Goal: Task Accomplishment & Management: Use online tool/utility

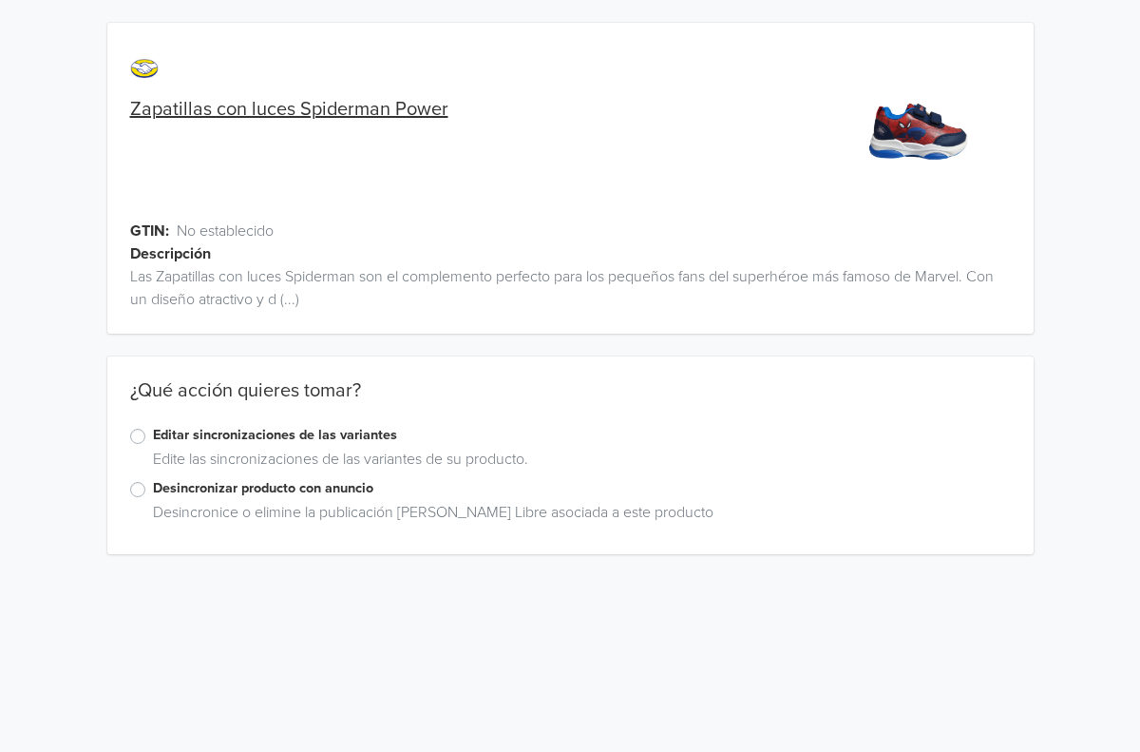
click at [153, 440] on label "Editar sincronizaciones de las variantes" at bounding box center [582, 435] width 858 height 21
click at [0, 0] on input "Editar sincronizaciones de las variantes" at bounding box center [0, 0] width 0 height 0
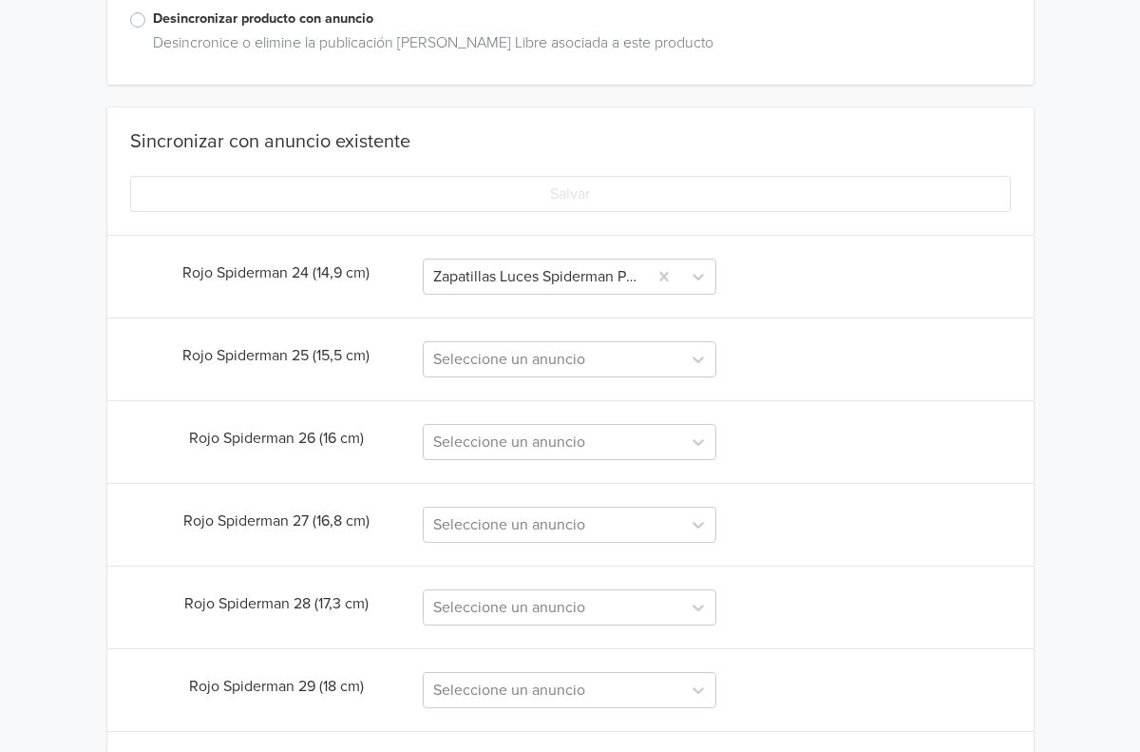
scroll to position [473, 0]
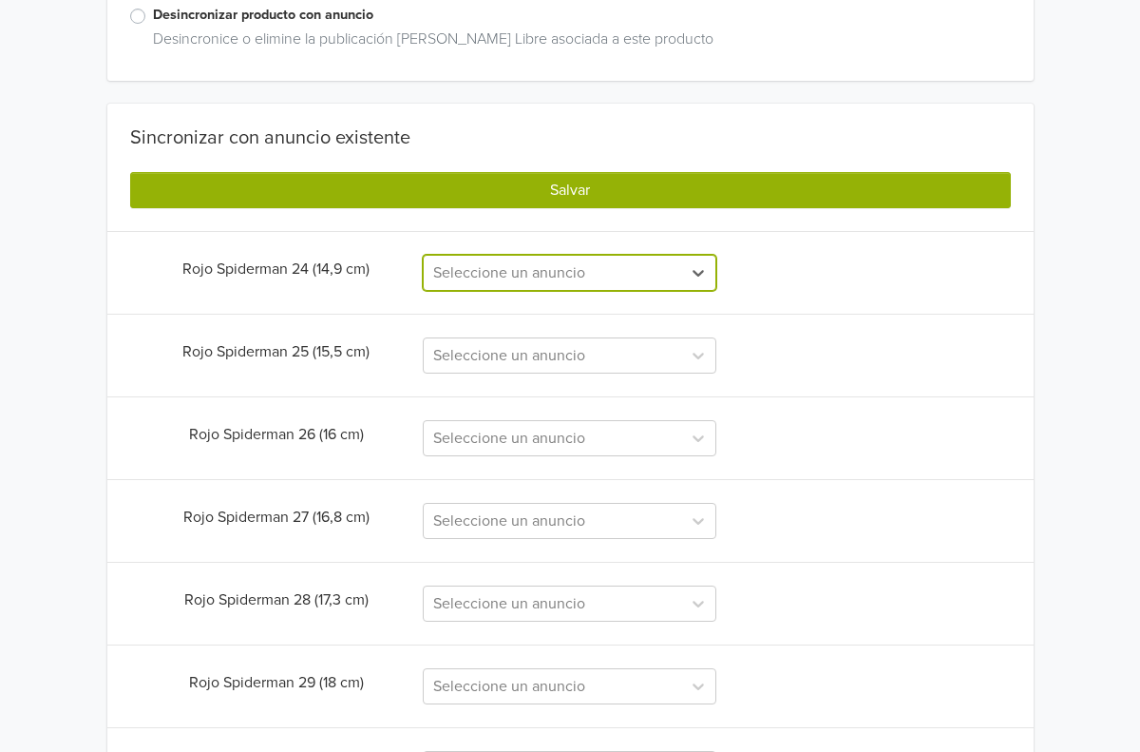
paste input "Zapatillas luces Spiderman Power Rojo"
type input "Zapatillas luces Spiderman Power Rojo"
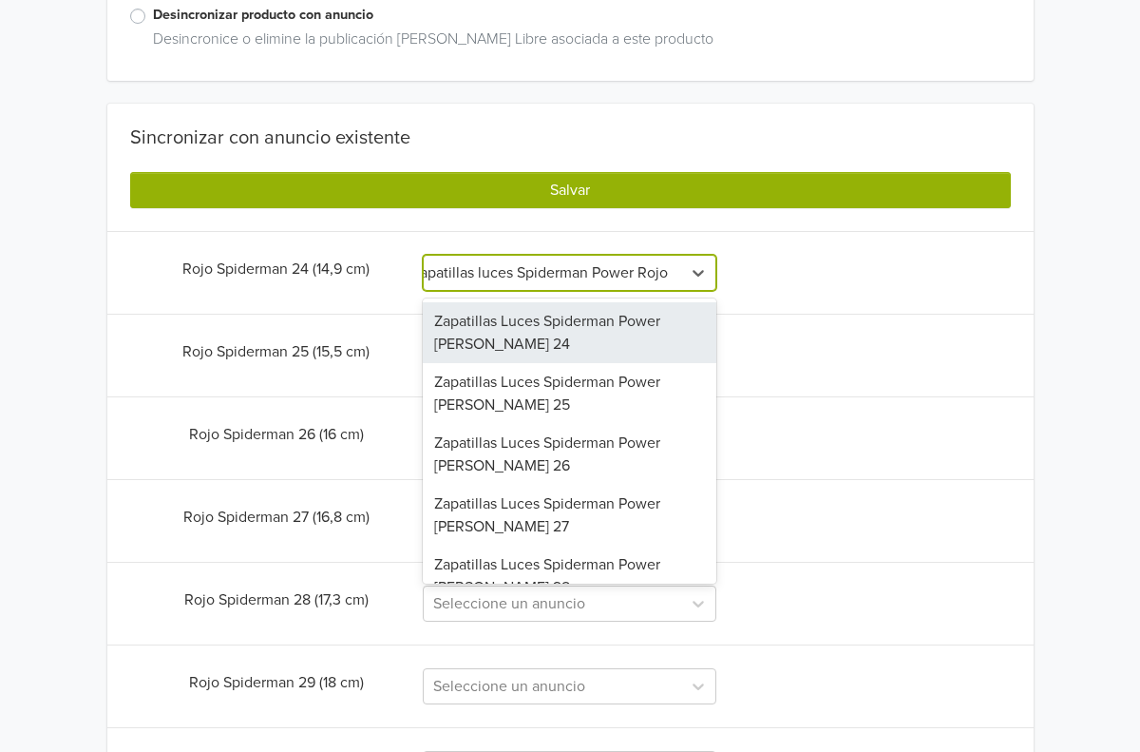
click at [562, 342] on div "Zapatillas Luces Spiderman Power [PERSON_NAME] 24" at bounding box center [570, 332] width 294 height 61
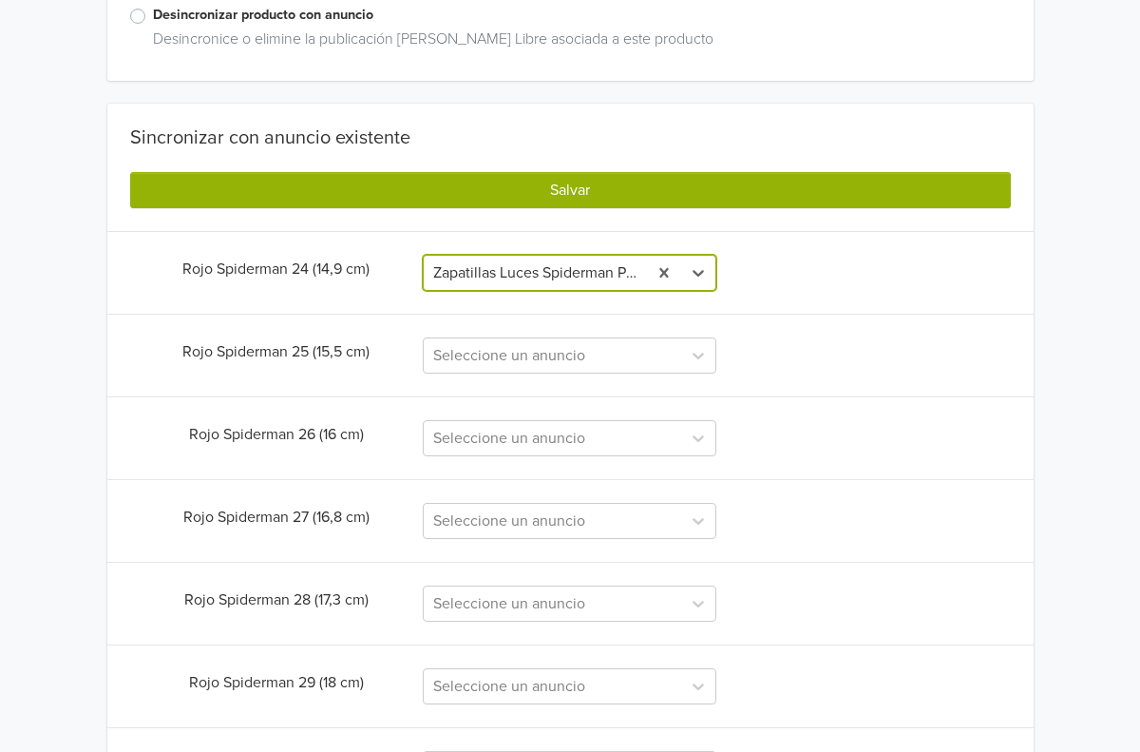
scroll to position [0, 0]
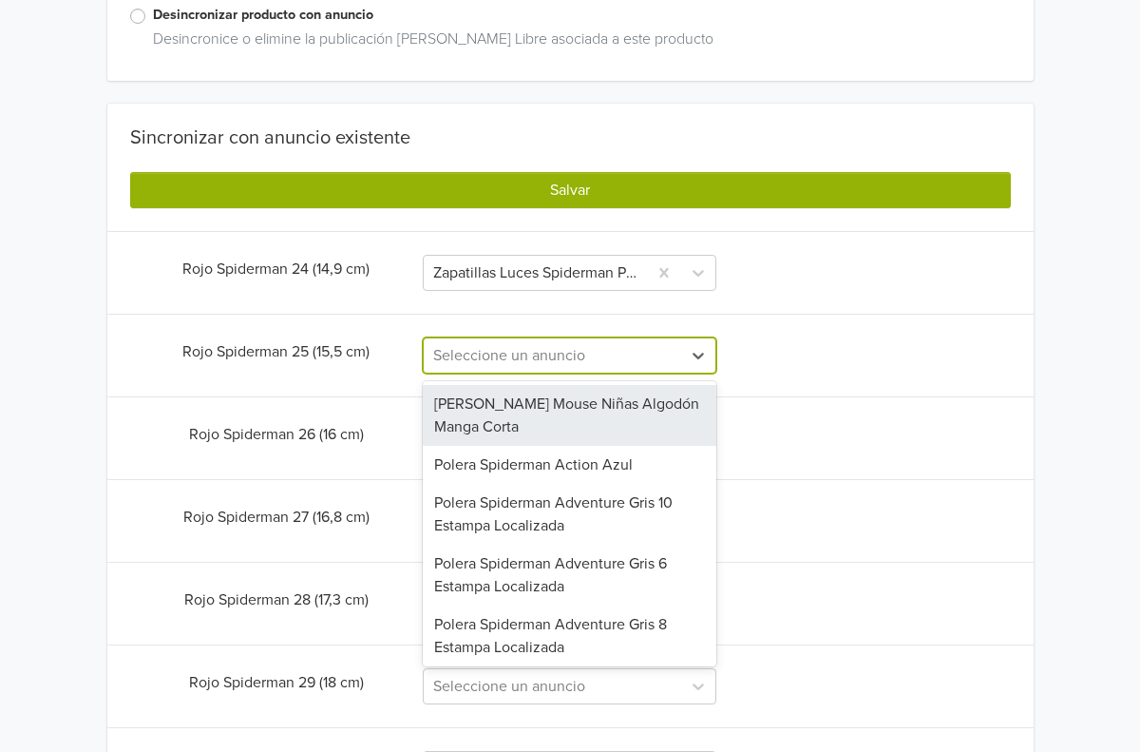
click at [560, 360] on div "Seleccione un anuncio" at bounding box center [552, 355] width 239 height 23
paste input "Zapatillas luces Spiderman Power Rojo"
type input "Zapatillas luces Spiderman Power Rojo"
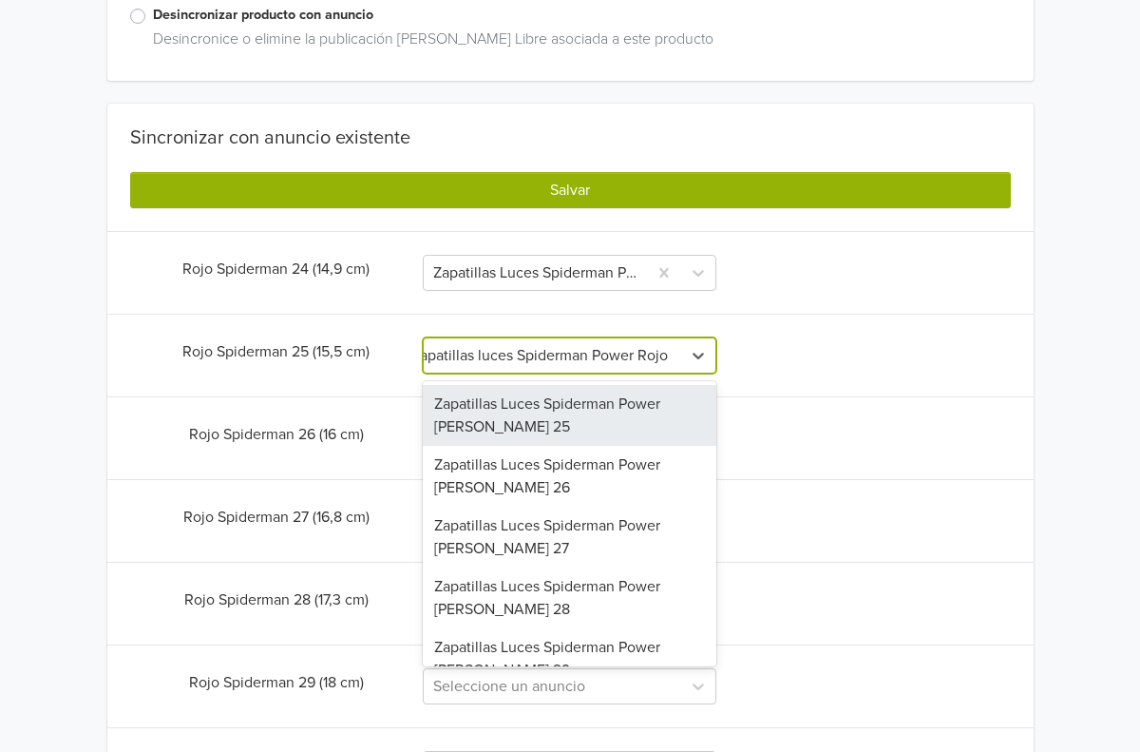
click at [555, 411] on div "Zapatillas Luces Spiderman Power [PERSON_NAME] 25" at bounding box center [570, 415] width 294 height 61
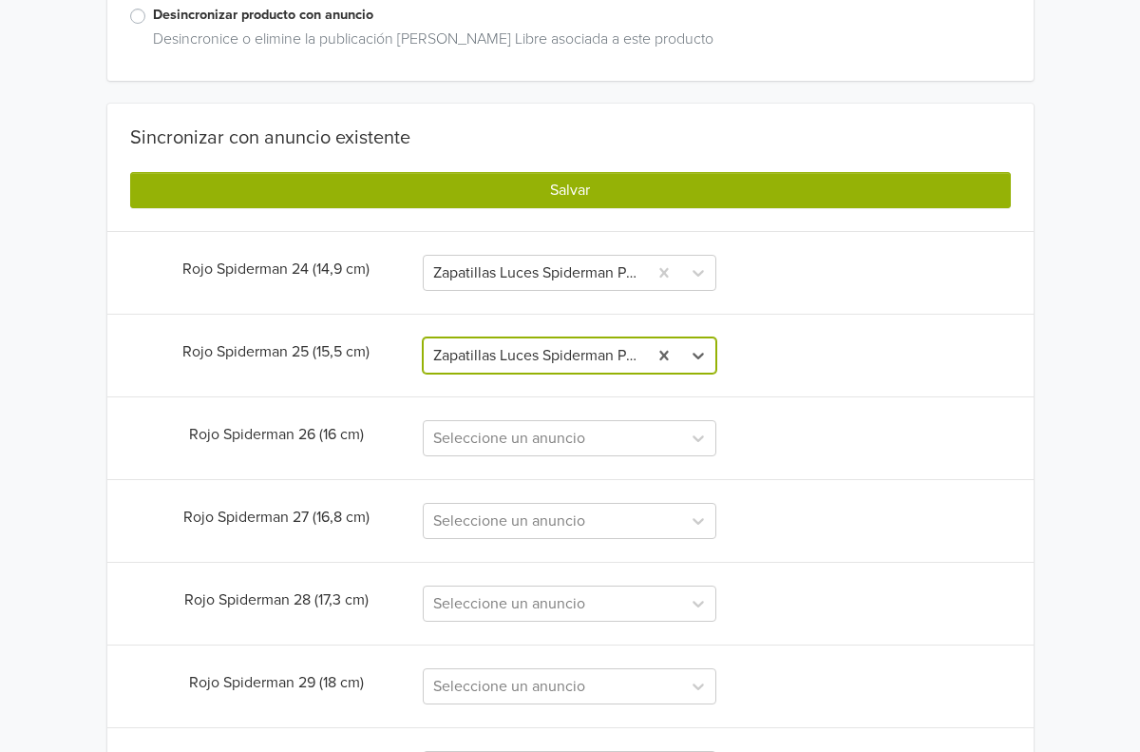
scroll to position [0, 0]
click at [539, 437] on div "Seleccione un anuncio" at bounding box center [552, 438] width 239 height 23
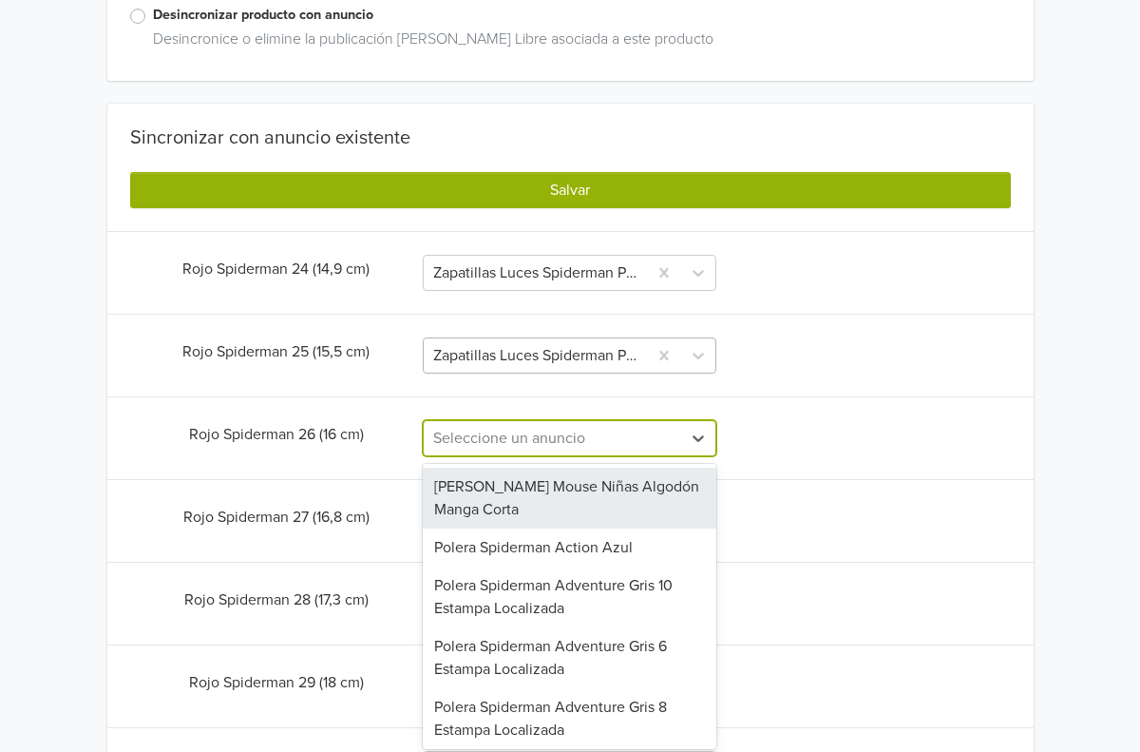
paste input "Zapatillas luces Spiderman Power Rojo"
type input "Zapatillas luces Spiderman Power Rojo"
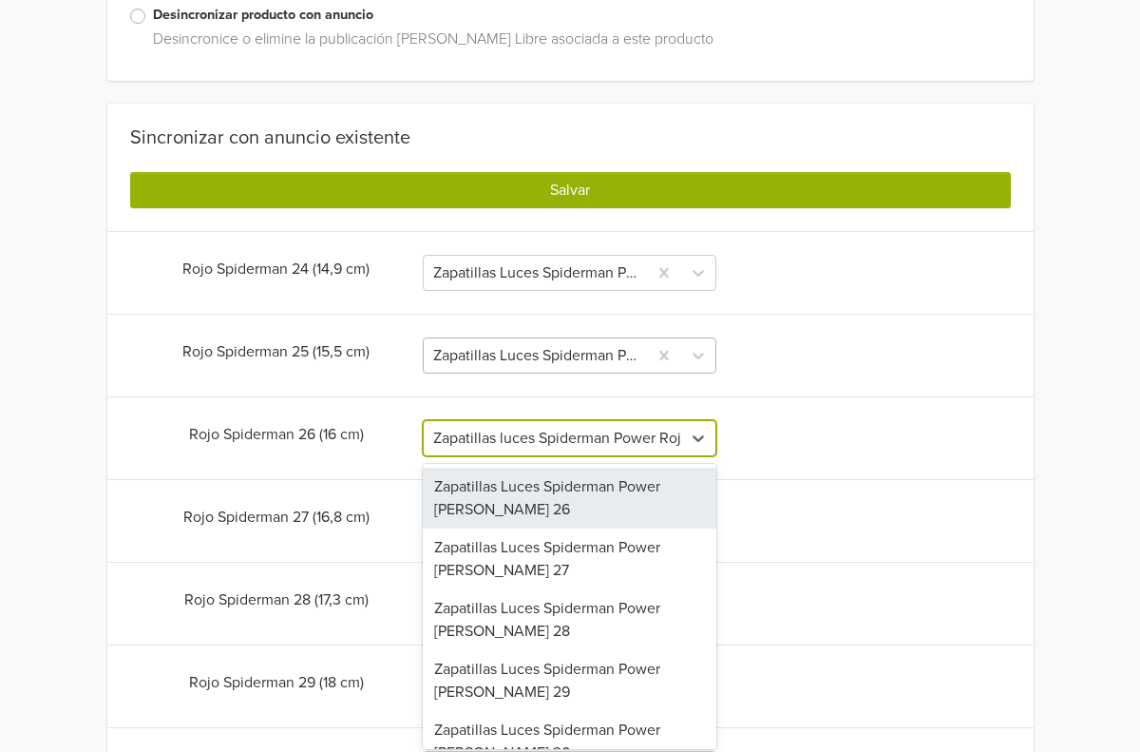
scroll to position [0, 24]
click at [556, 498] on div "Zapatillas Luces Spiderman Power [PERSON_NAME] 26" at bounding box center [570, 498] width 294 height 61
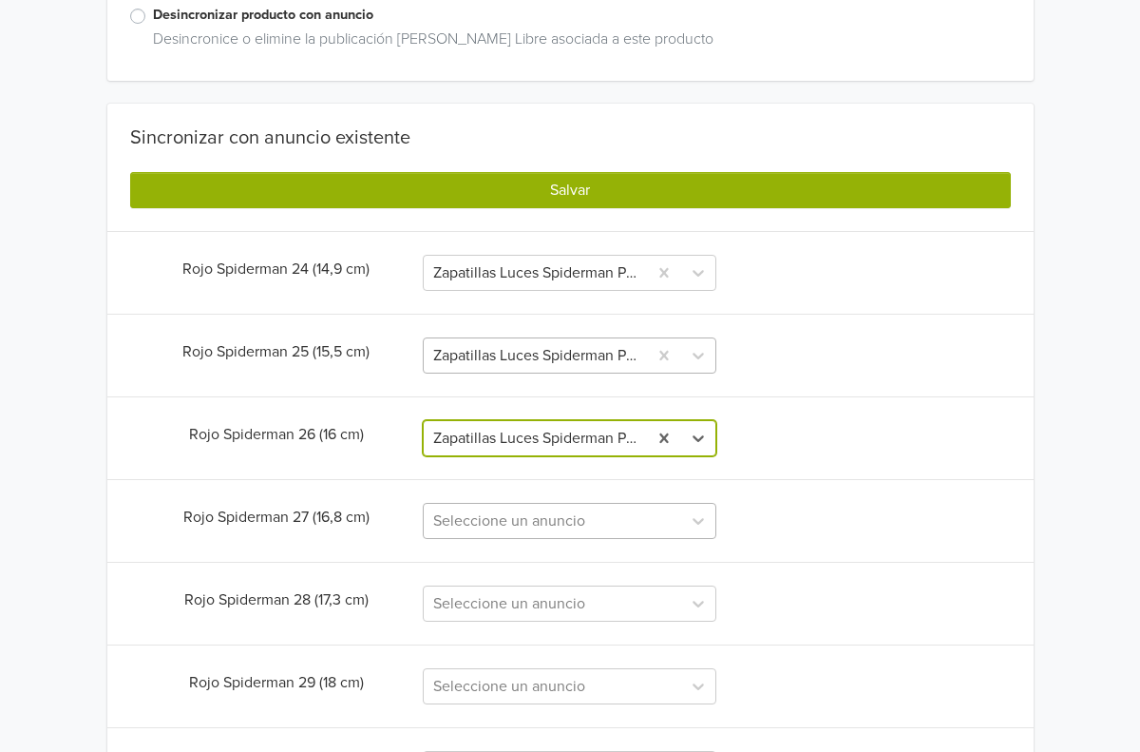
scroll to position [0, 0]
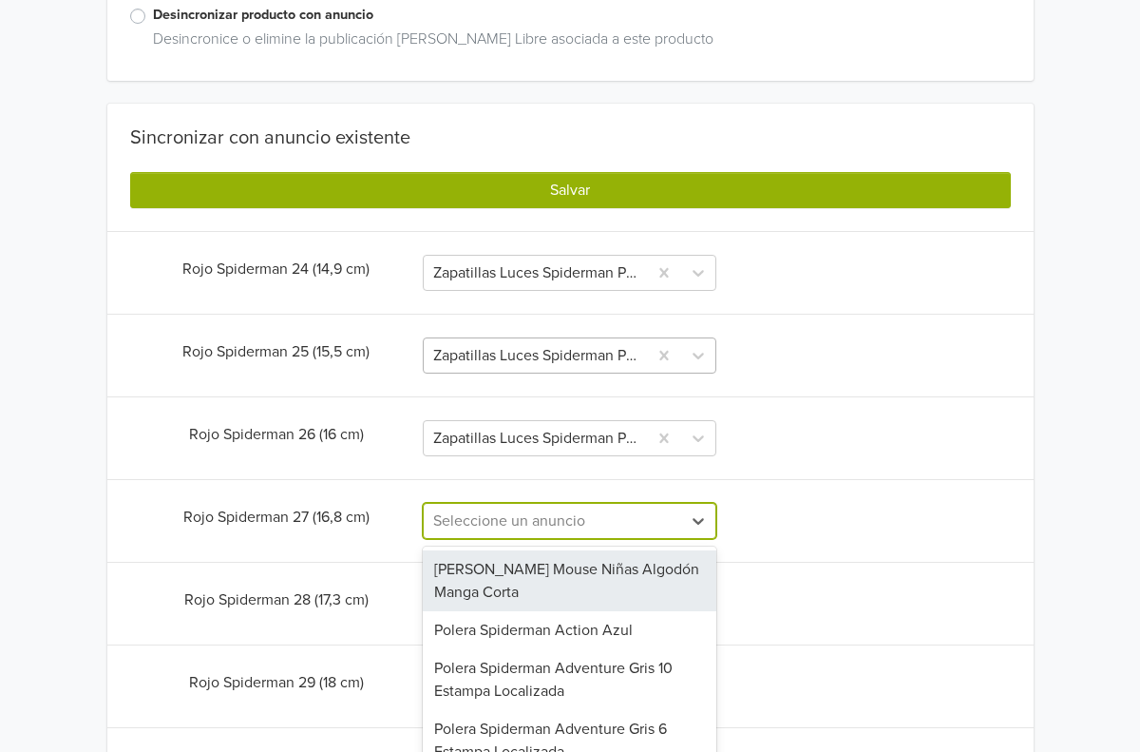
click at [548, 516] on div "[PERSON_NAME] Mouse Niñas Algodón Manga Corta, 1 of 64. 64 results available. U…" at bounding box center [570, 521] width 294 height 36
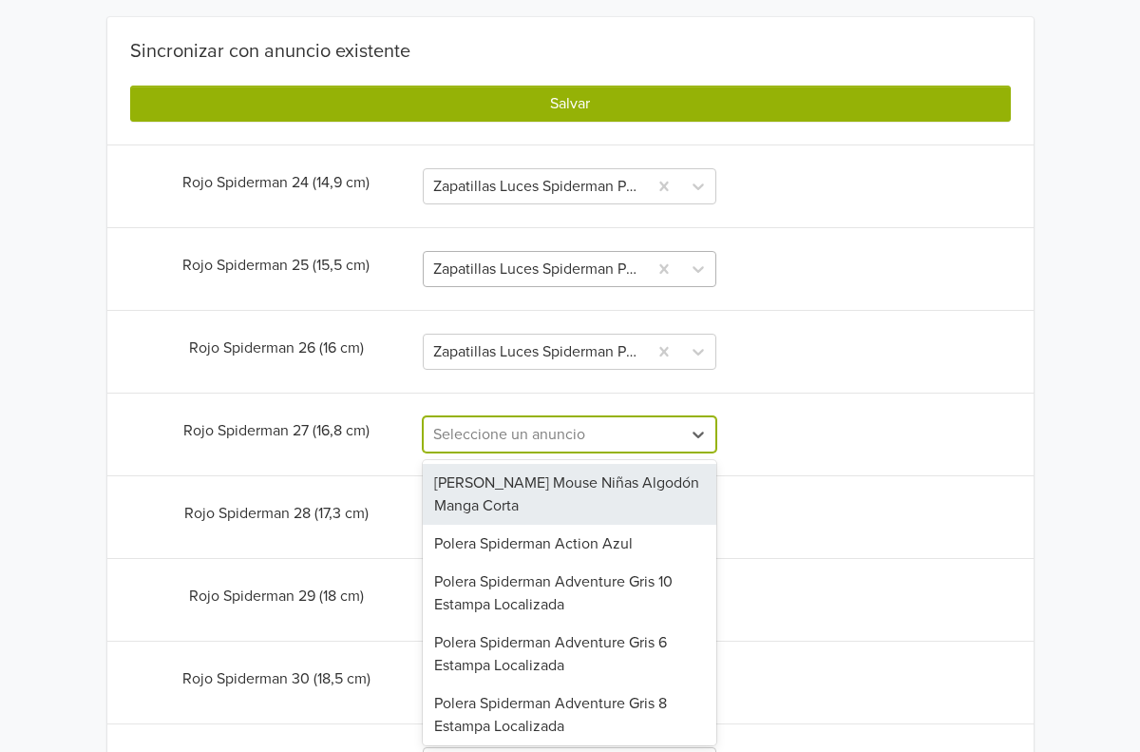
scroll to position [561, 0]
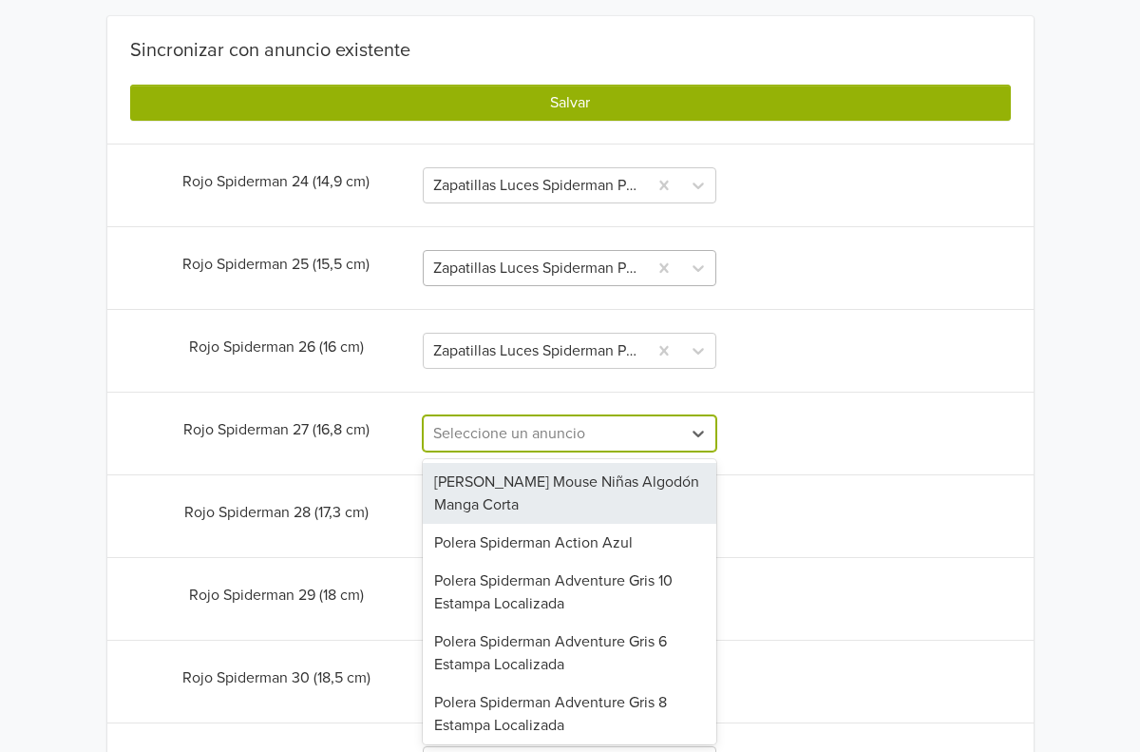
paste input "Zapatillas luces Spiderman Power Rojo"
type input "Zapatillas luces Spiderman Power Rojo"
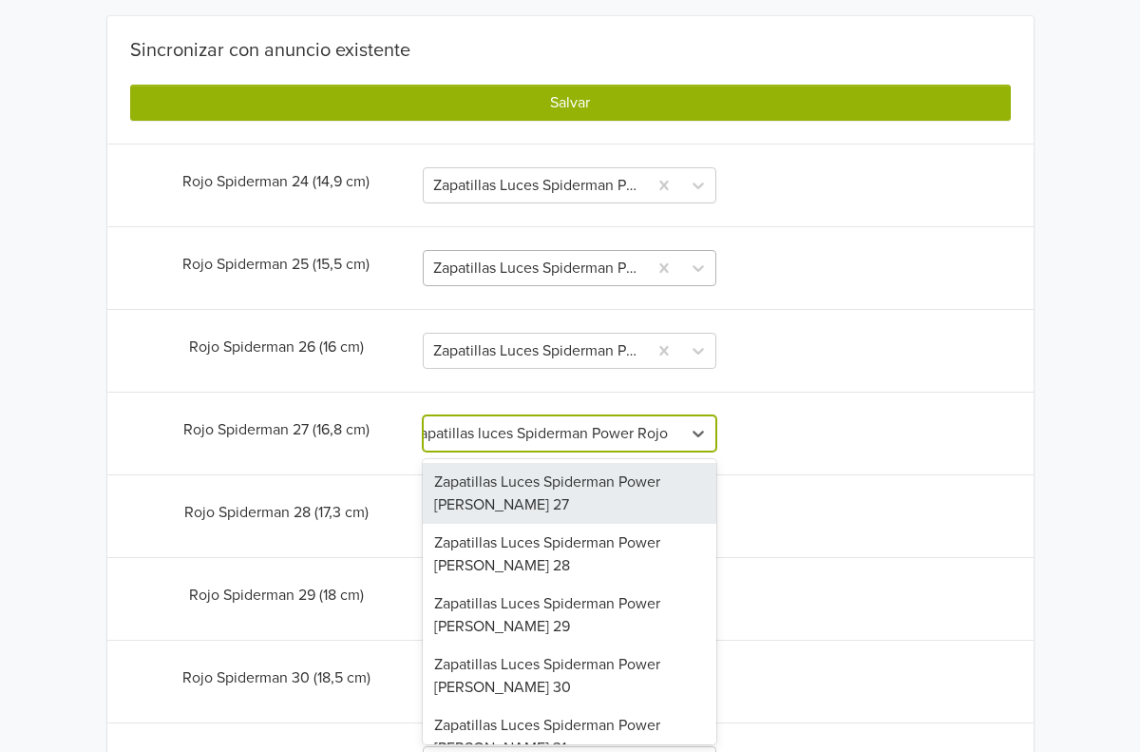
click at [558, 495] on div "Zapatillas Luces Spiderman Power [PERSON_NAME] 27" at bounding box center [570, 493] width 294 height 61
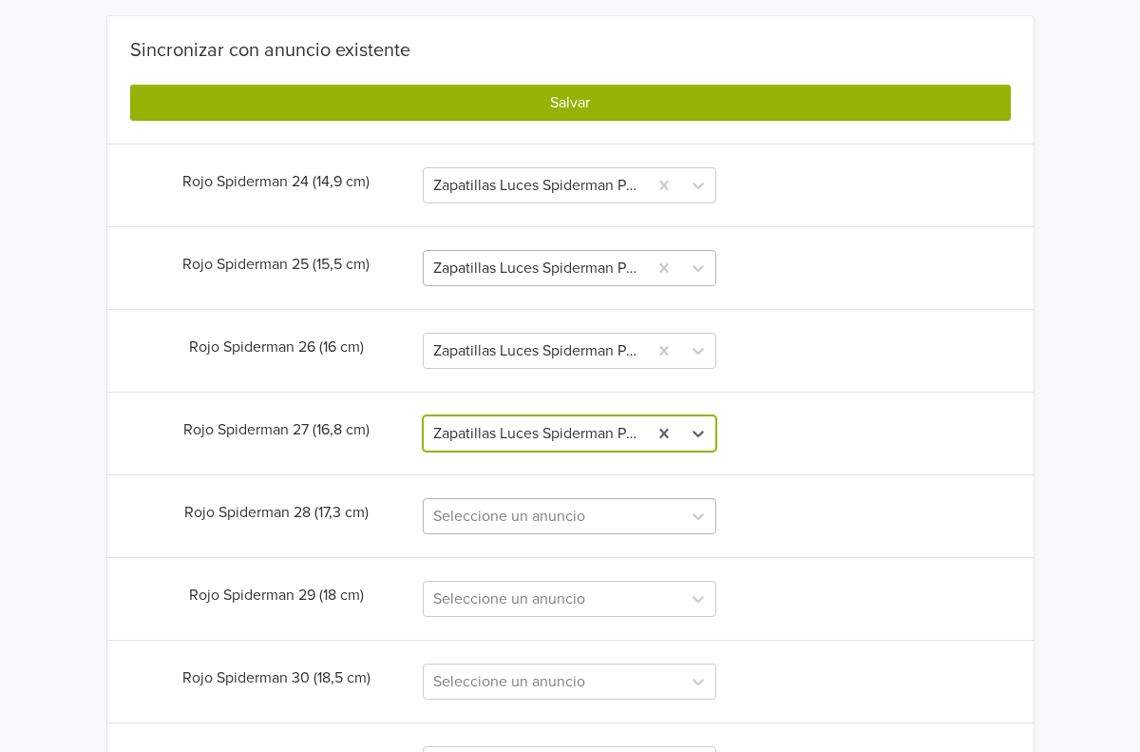
scroll to position [0, 0]
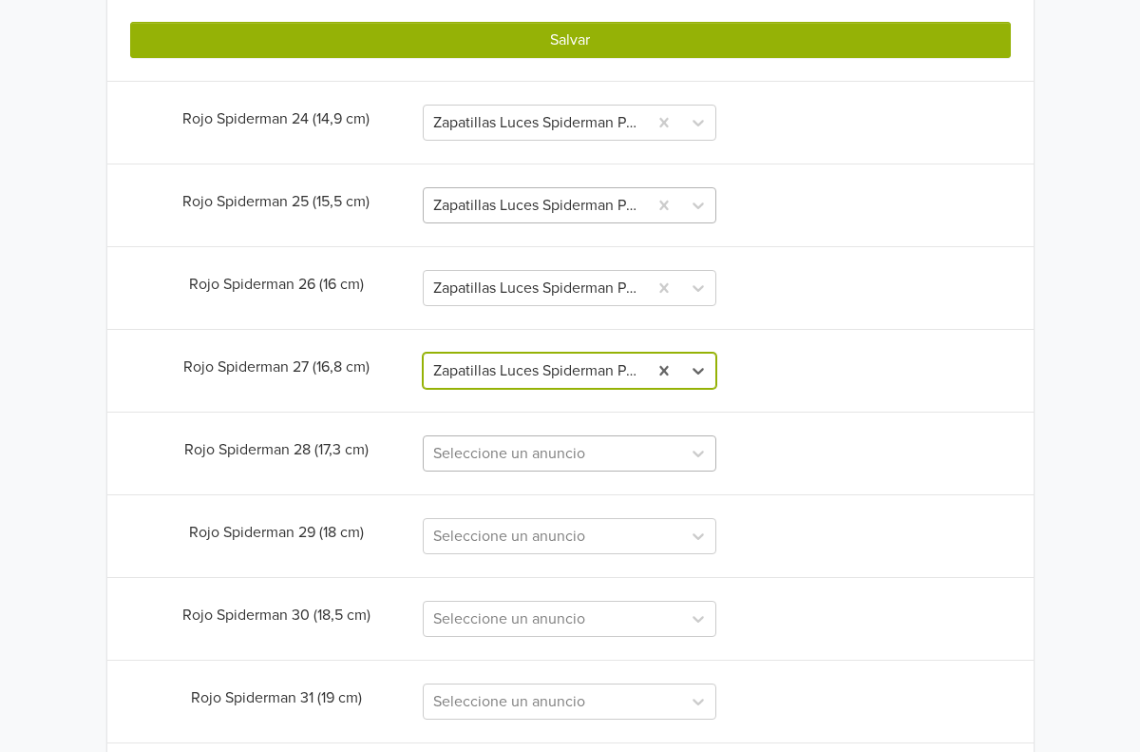
click at [551, 471] on div "Seleccione un anuncio" at bounding box center [570, 453] width 294 height 36
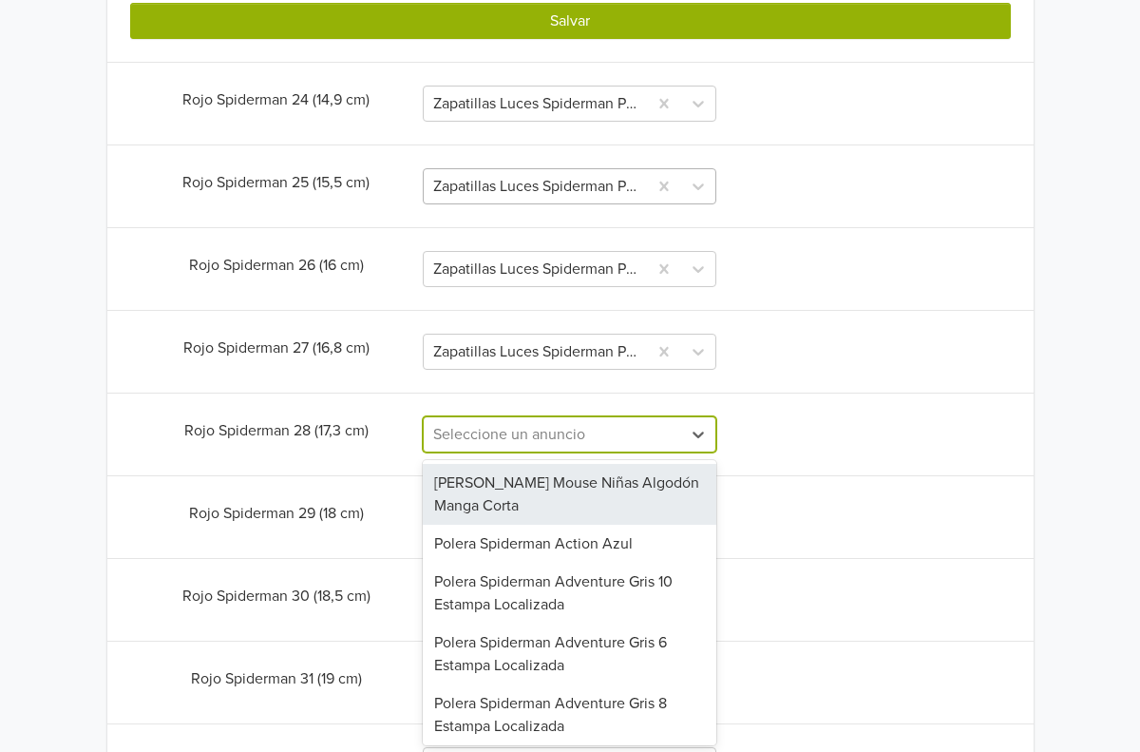
scroll to position [643, 0]
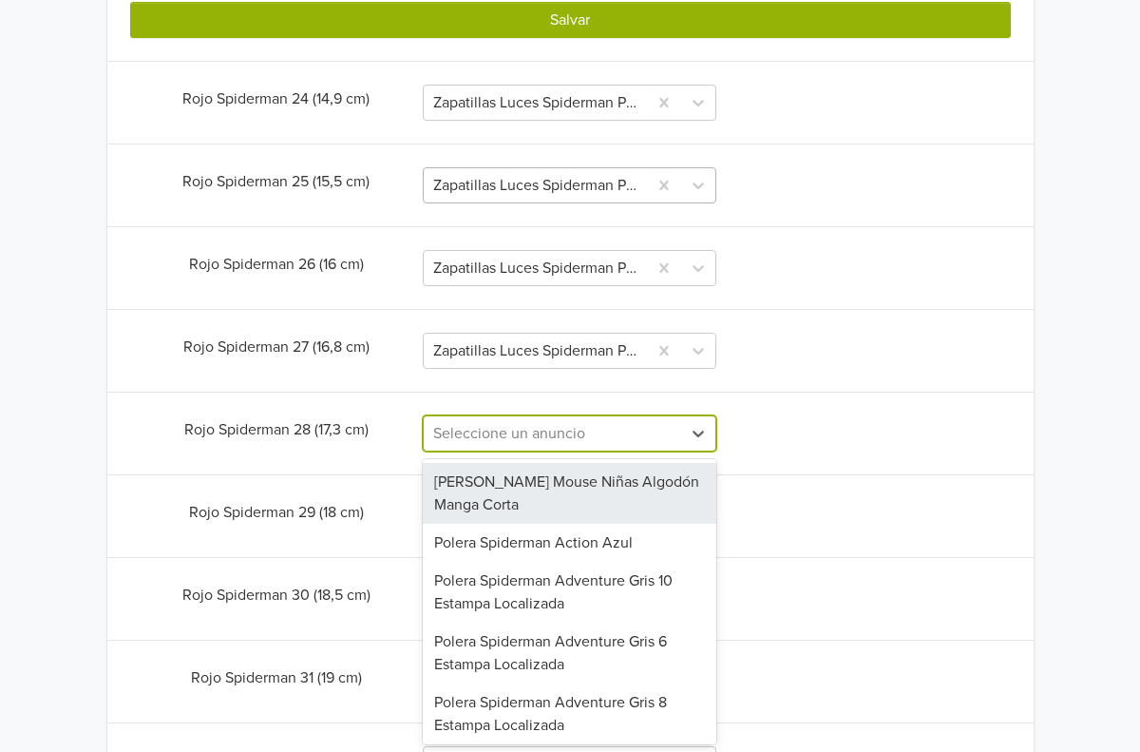
paste input "Zapatillas luces Spiderman Power Rojo"
type input "Zapatillas luces Spiderman Power Rojo"
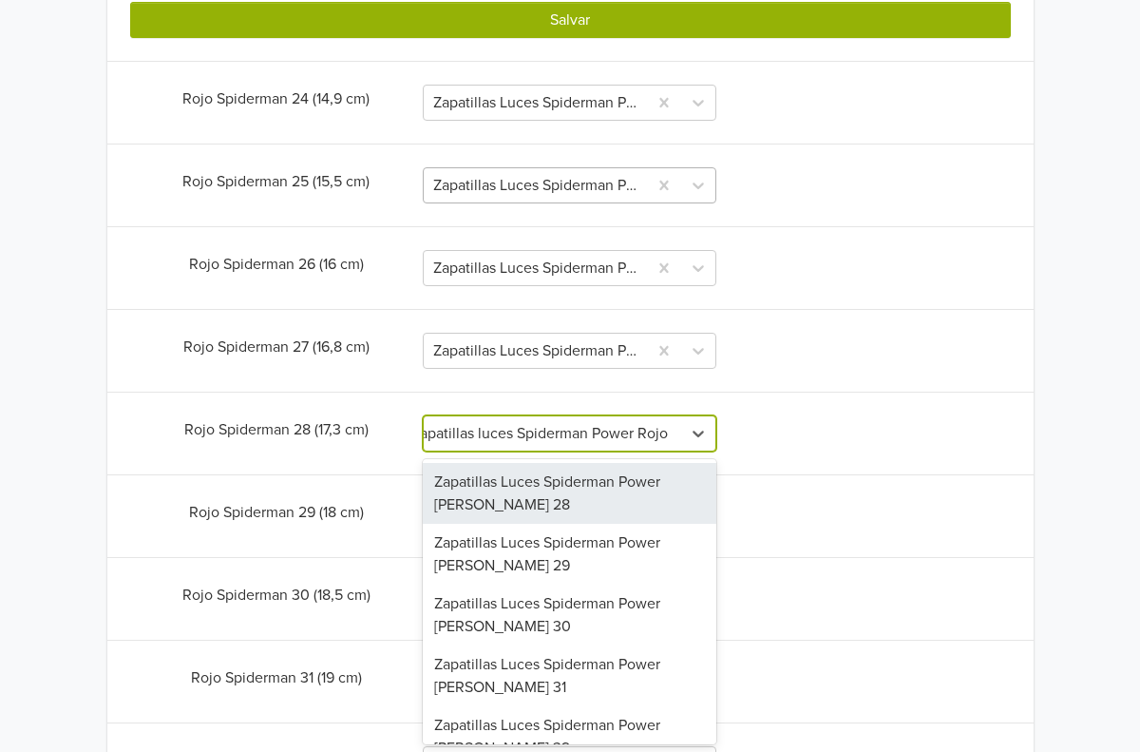
click at [545, 503] on div "Zapatillas Luces Spiderman Power [PERSON_NAME] 28" at bounding box center [570, 493] width 294 height 61
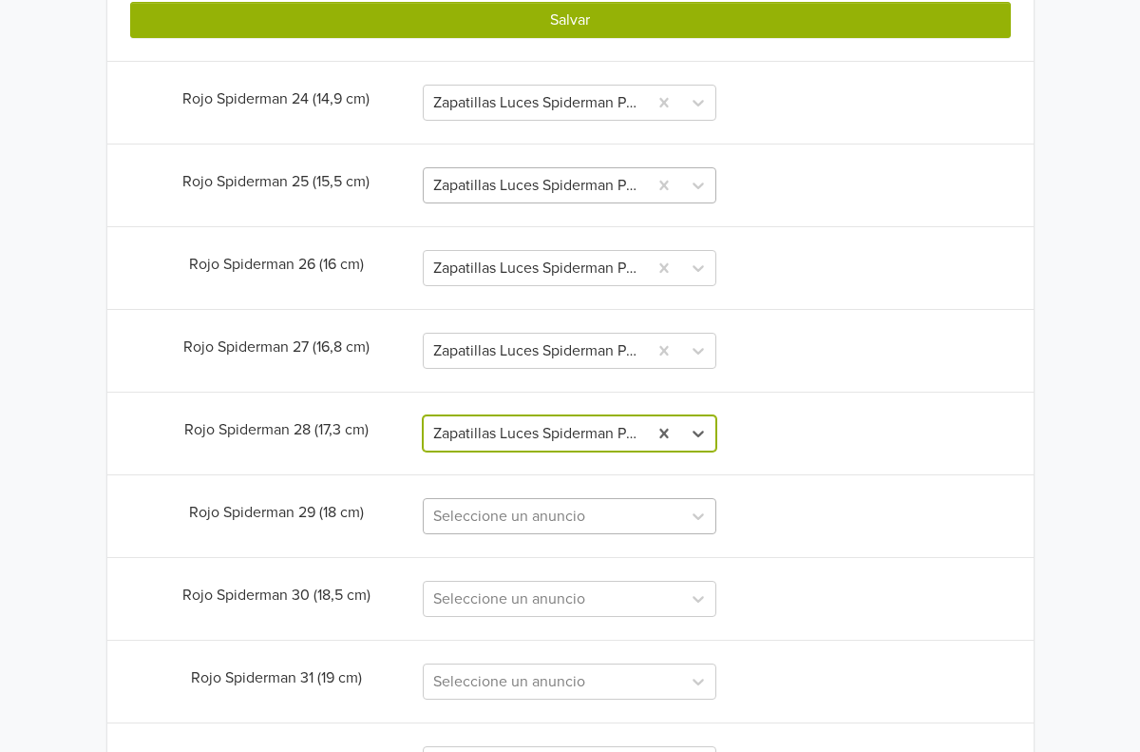
click at [530, 514] on div "Seleccione un anuncio" at bounding box center [570, 516] width 294 height 36
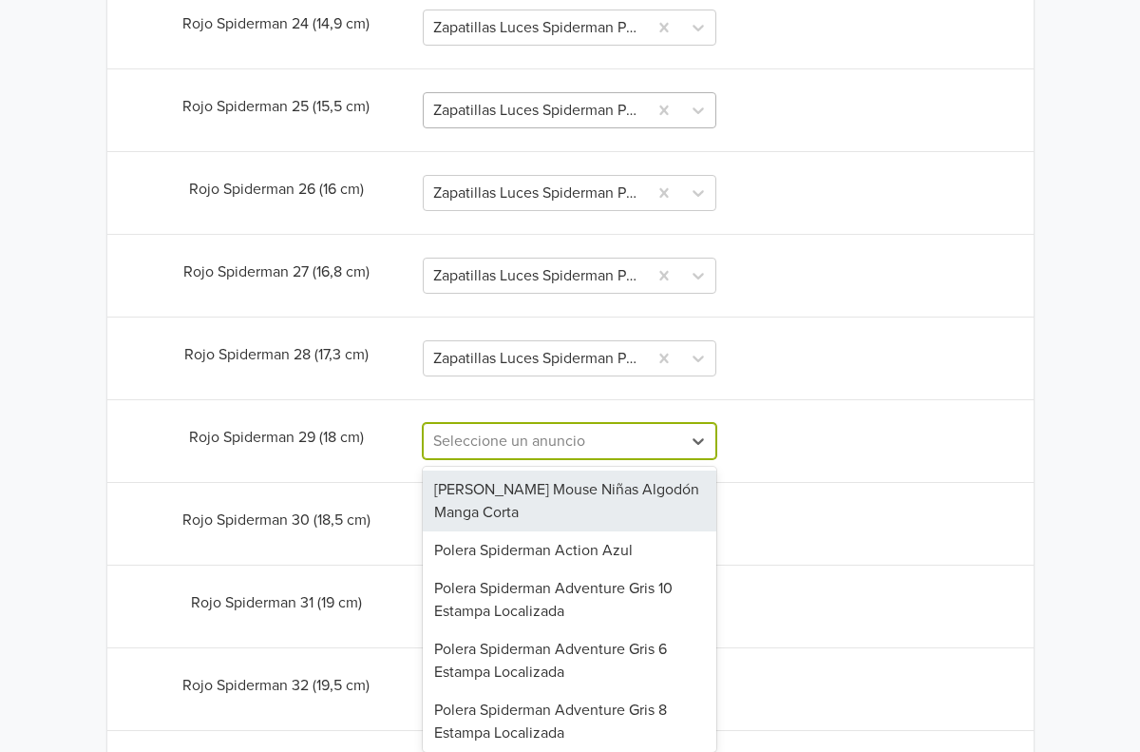
scroll to position [726, 0]
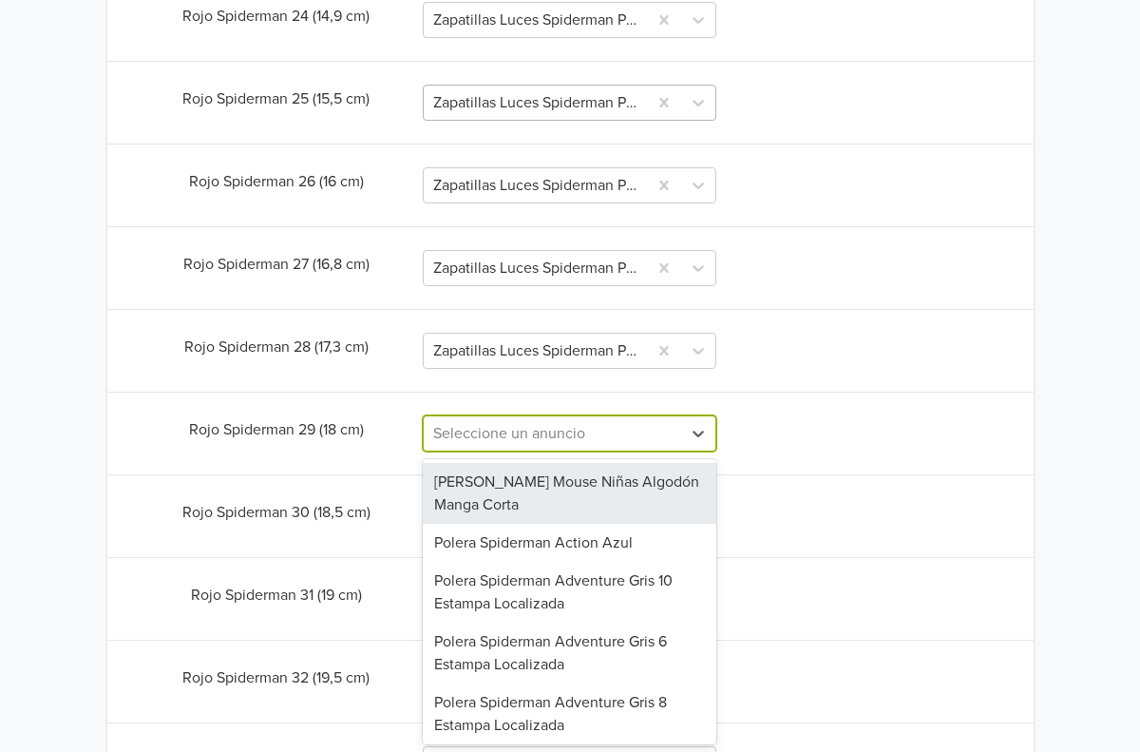
paste input "Zapatillas luces Spiderman Power Rojo"
type input "Zapatillas luces Spiderman Power Rojo"
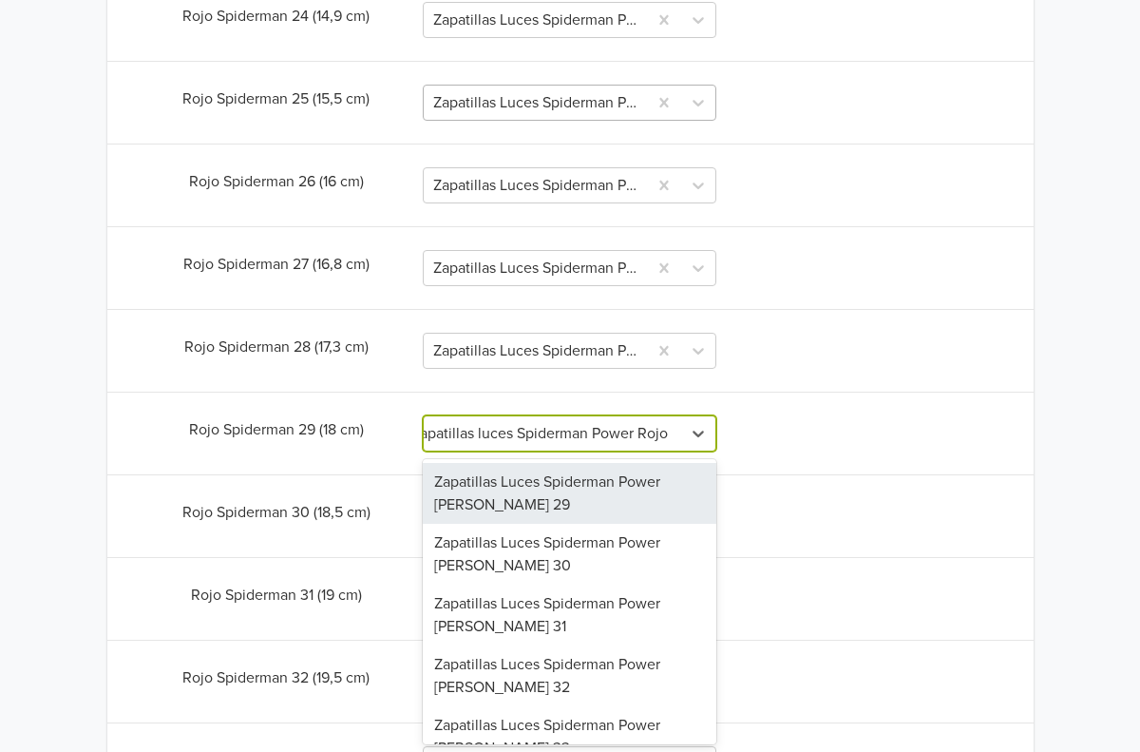
click at [532, 510] on div "Zapatillas Luces Spiderman Power [PERSON_NAME] 29" at bounding box center [570, 493] width 294 height 61
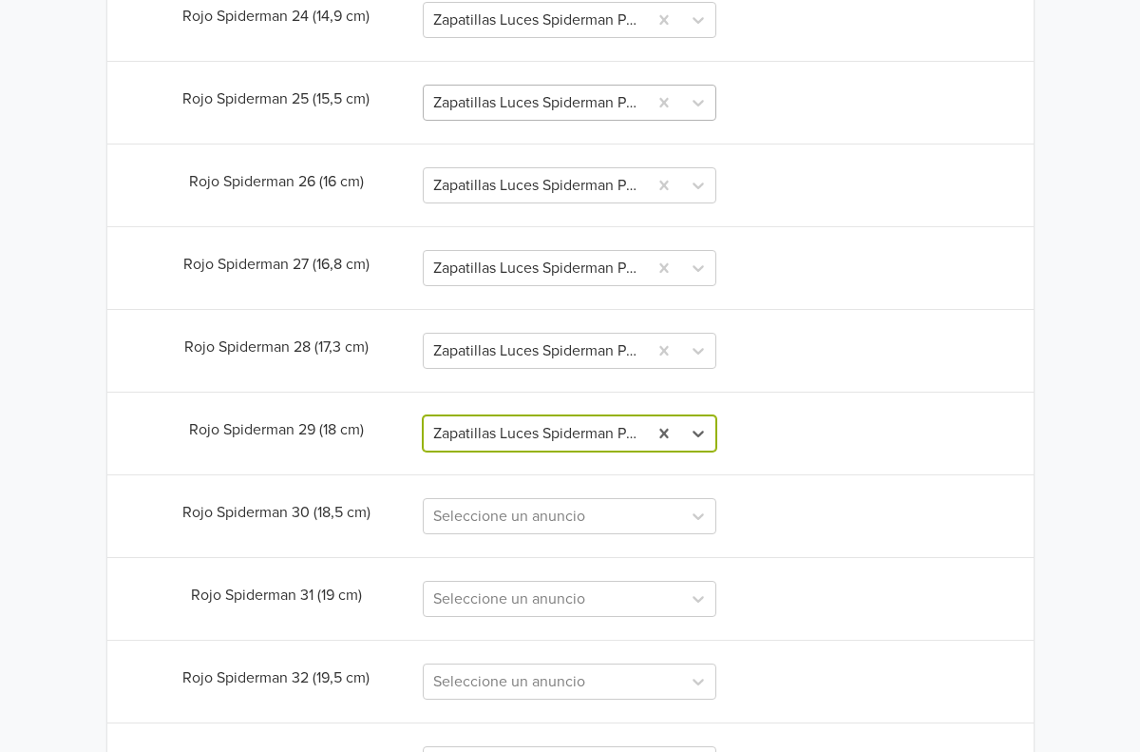
scroll to position [0, 0]
click at [534, 521] on div "Seleccione un anuncio" at bounding box center [570, 516] width 294 height 36
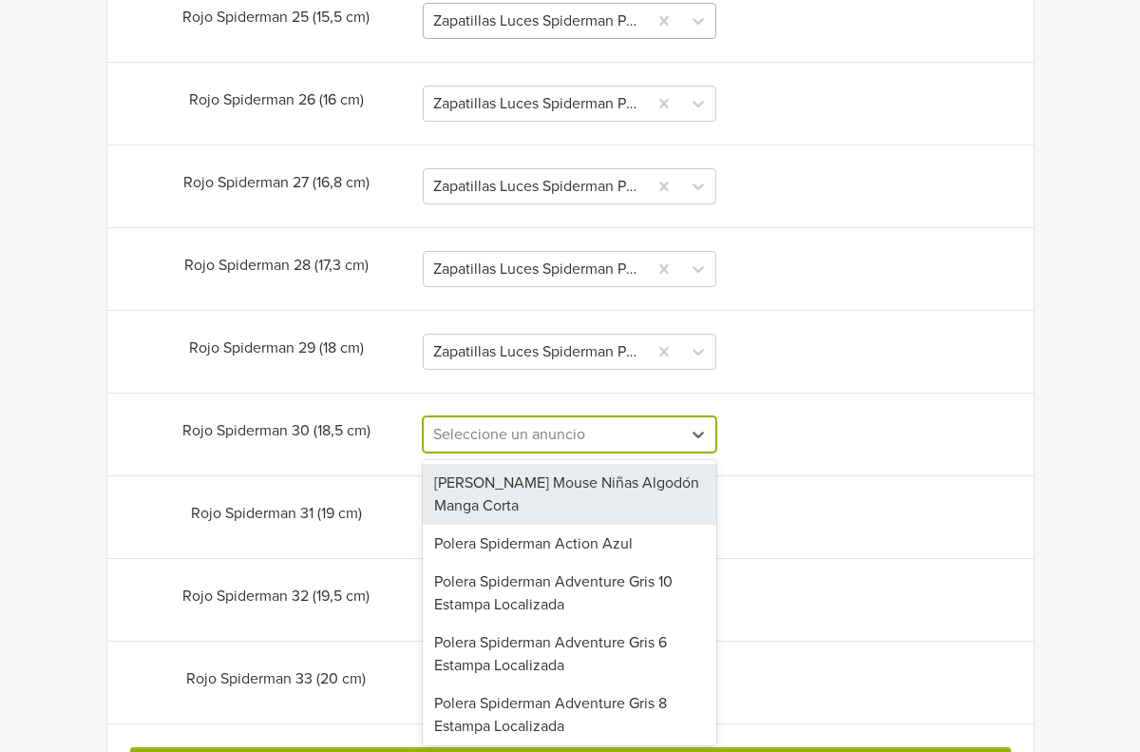
scroll to position [809, 0]
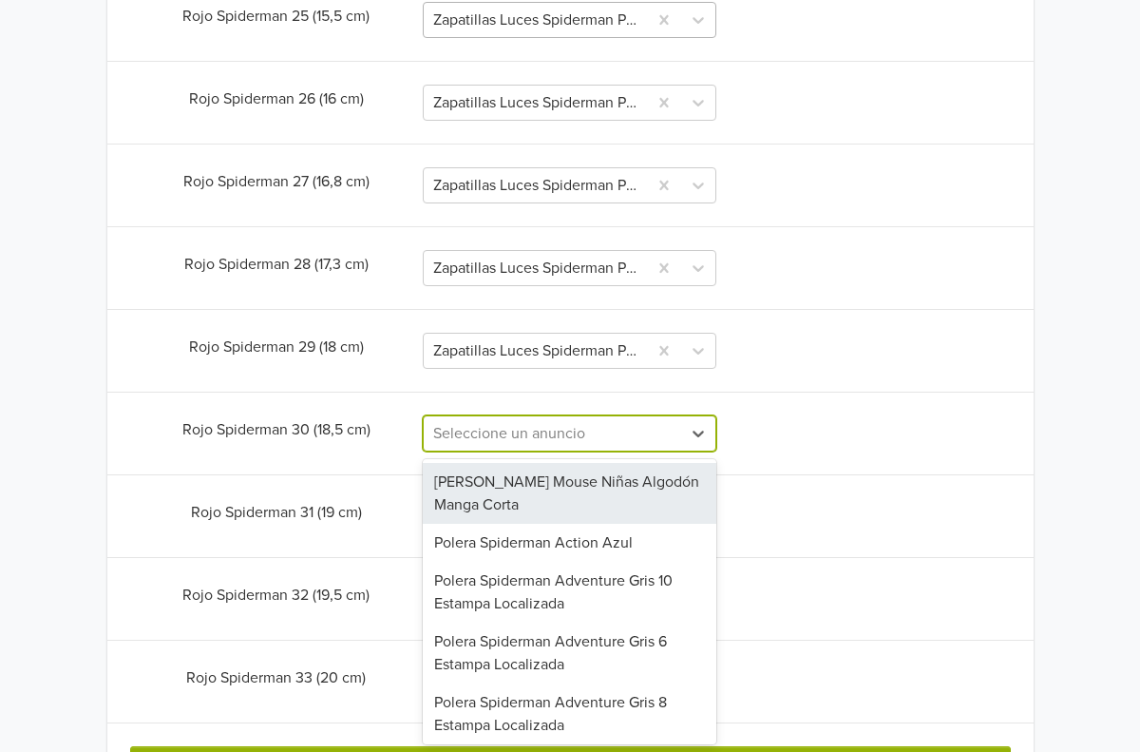
paste input "Zapatillas luces Spiderman Power Rojo"
type input "Zapatillas luces Spiderman Power Rojo"
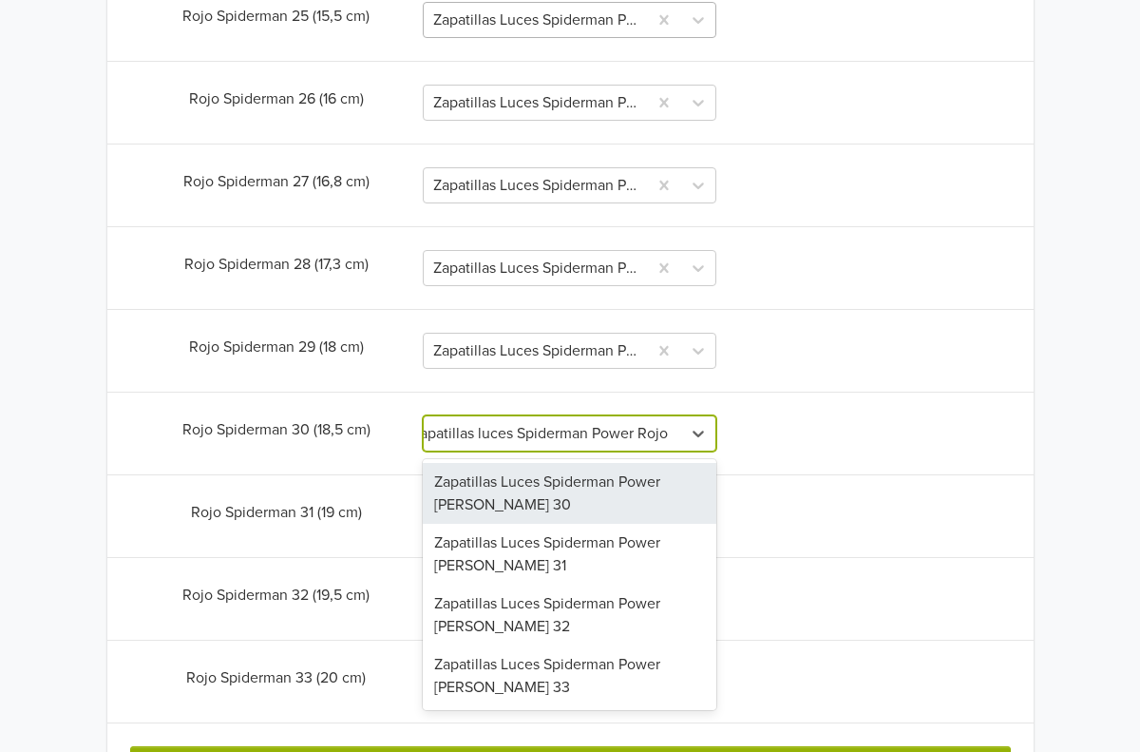
click at [536, 512] on div "Zapatillas Luces Spiderman Power [PERSON_NAME] 30" at bounding box center [570, 493] width 294 height 61
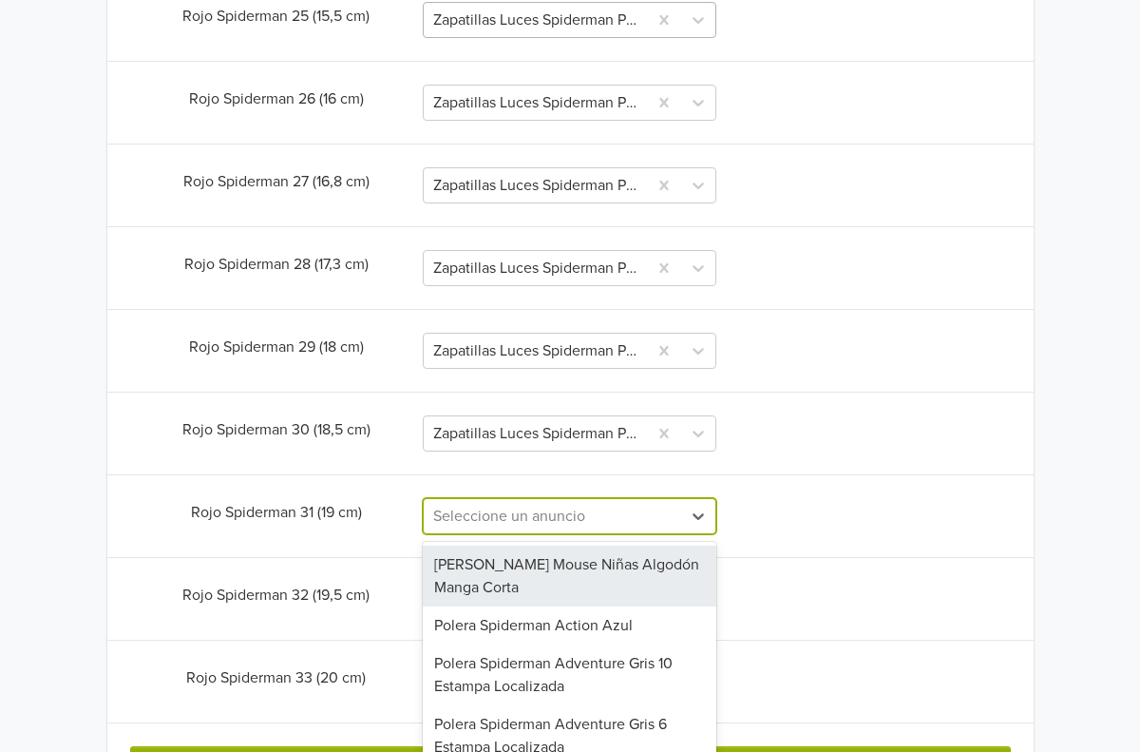
scroll to position [885, 0]
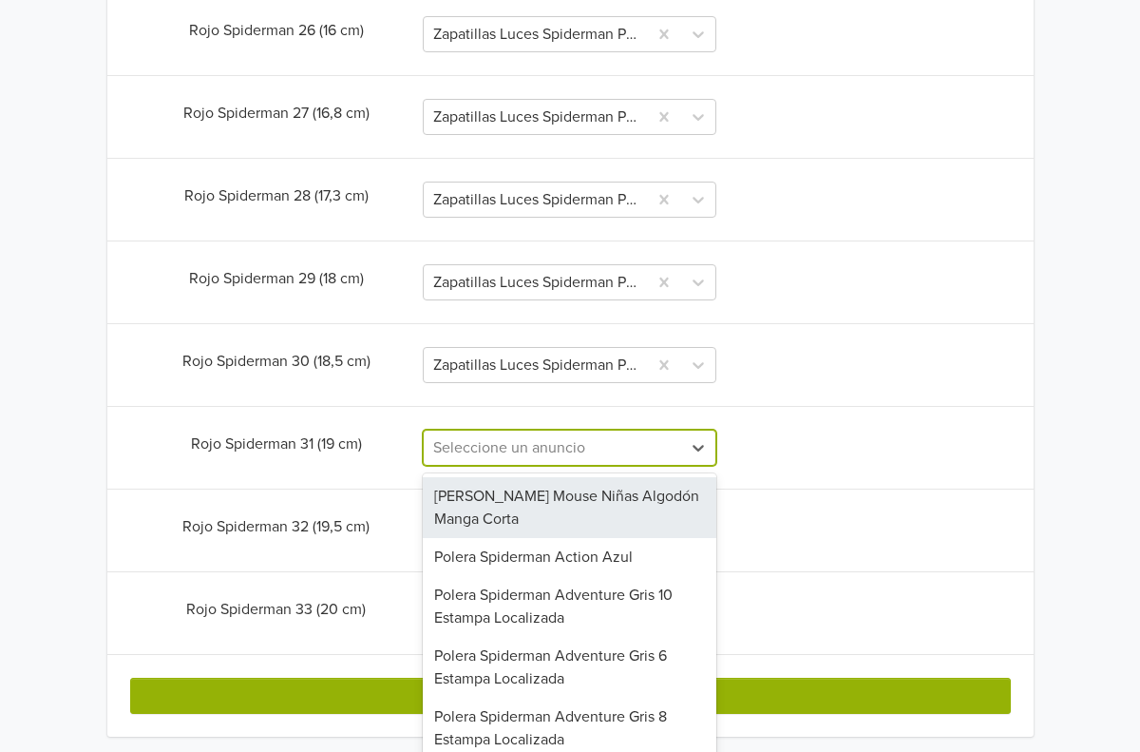
click at [535, 466] on div "[PERSON_NAME] Mouse Niñas Algodón Manga Corta, 1 of 60. 60 results available. U…" at bounding box center [570, 447] width 294 height 36
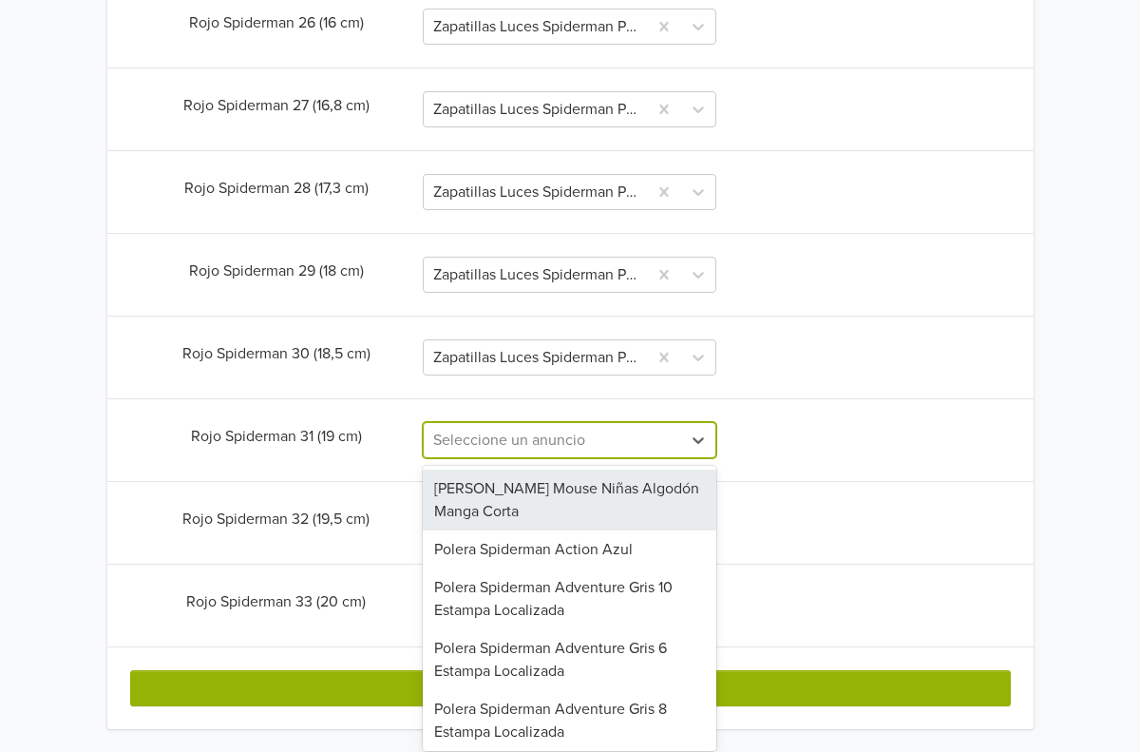
paste input "Zapatillas luces Spiderman Power Rojo"
type input "Zapatillas luces Spiderman Power Rojo"
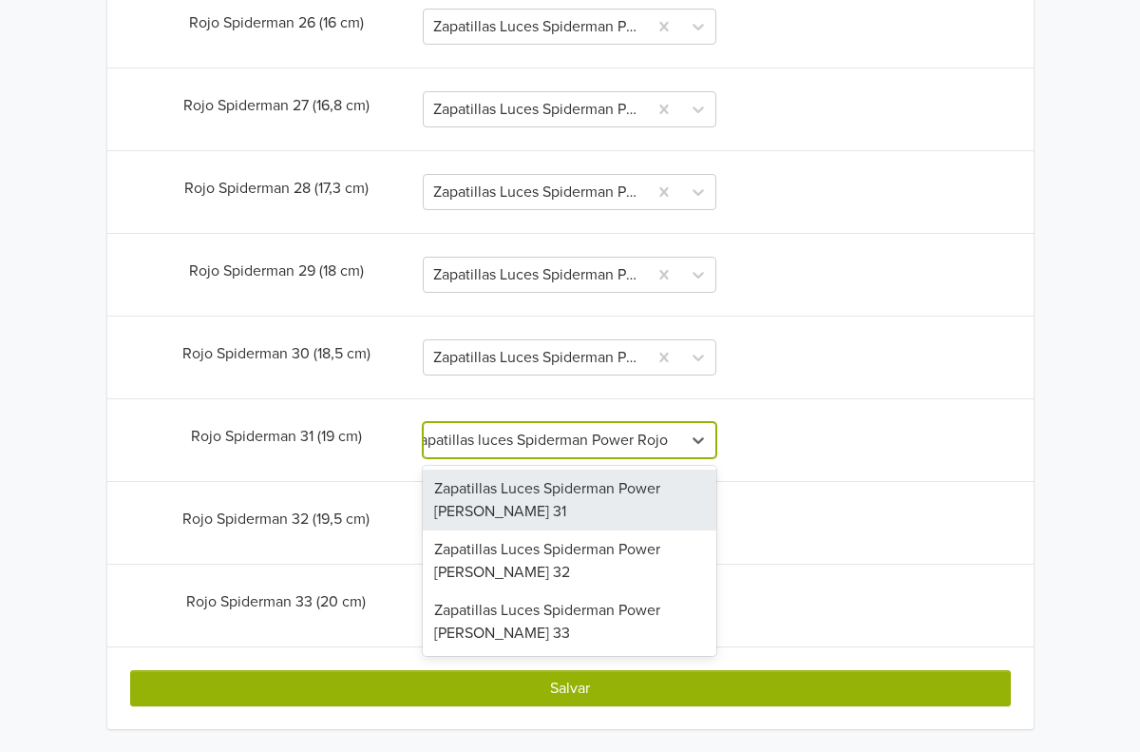
click at [535, 524] on div "Zapatillas Luces Spiderman Power [PERSON_NAME] 31" at bounding box center [570, 499] width 294 height 61
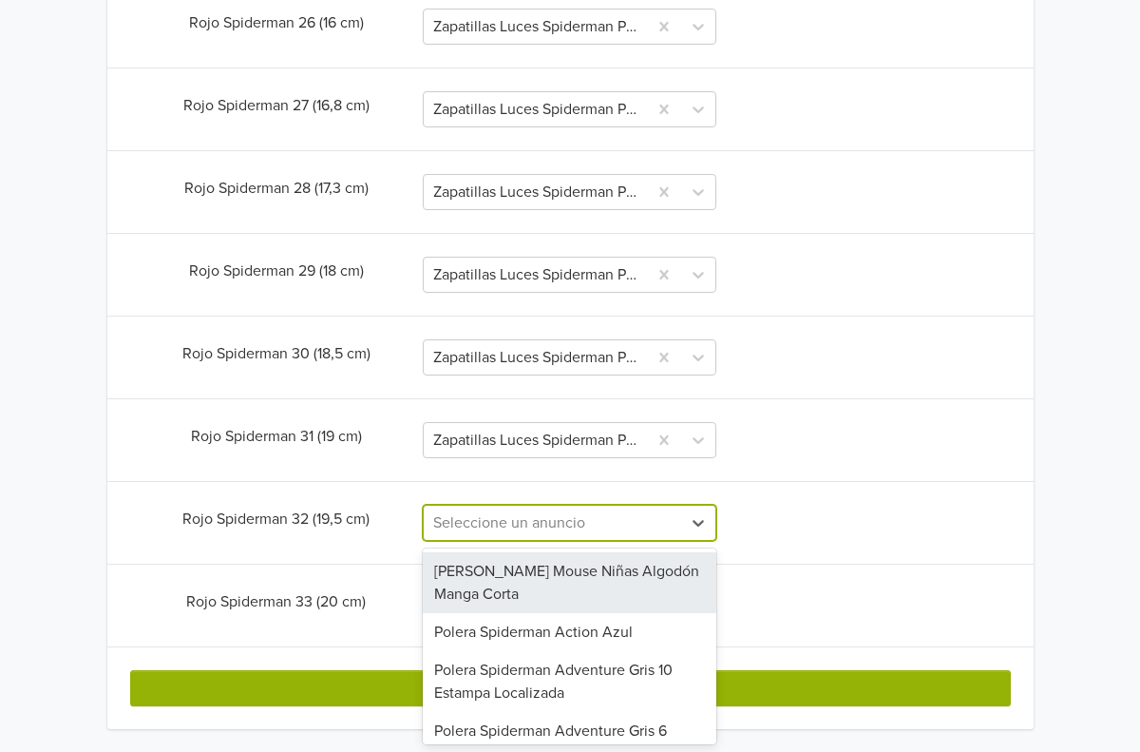
click at [535, 528] on div "Seleccione un anuncio" at bounding box center [552, 522] width 239 height 23
paste input "Zapatillas luces Spiderman Power Rojo"
type input "Zapatillas luces Spiderman Power Rojo"
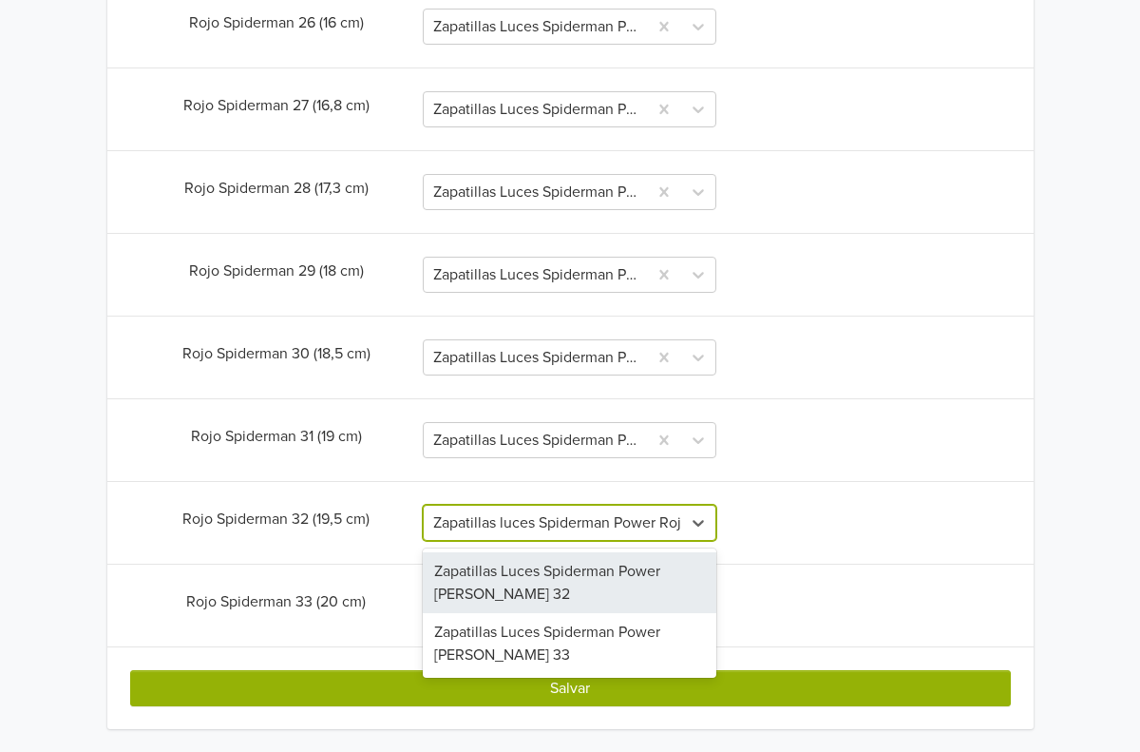
scroll to position [0, 24]
click at [534, 577] on div "Zapatillas Luces Spiderman Power [PERSON_NAME] 32" at bounding box center [570, 582] width 294 height 61
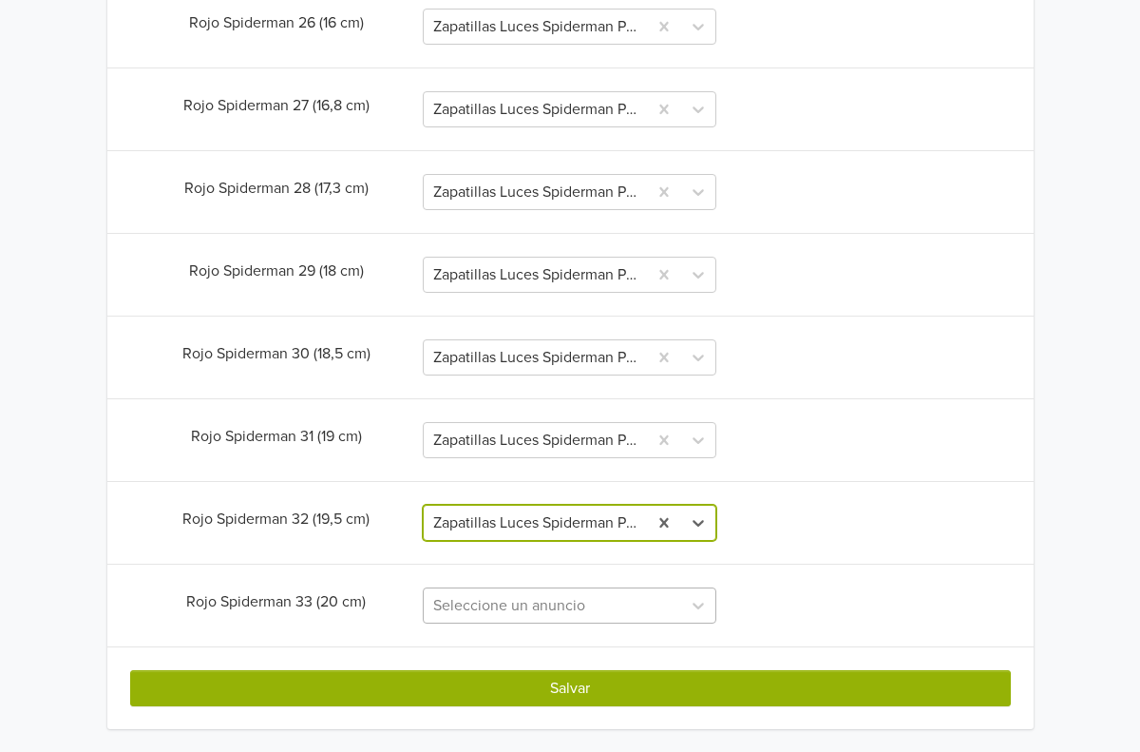
click at [525, 597] on div "Seleccione un anuncio" at bounding box center [570, 605] width 294 height 36
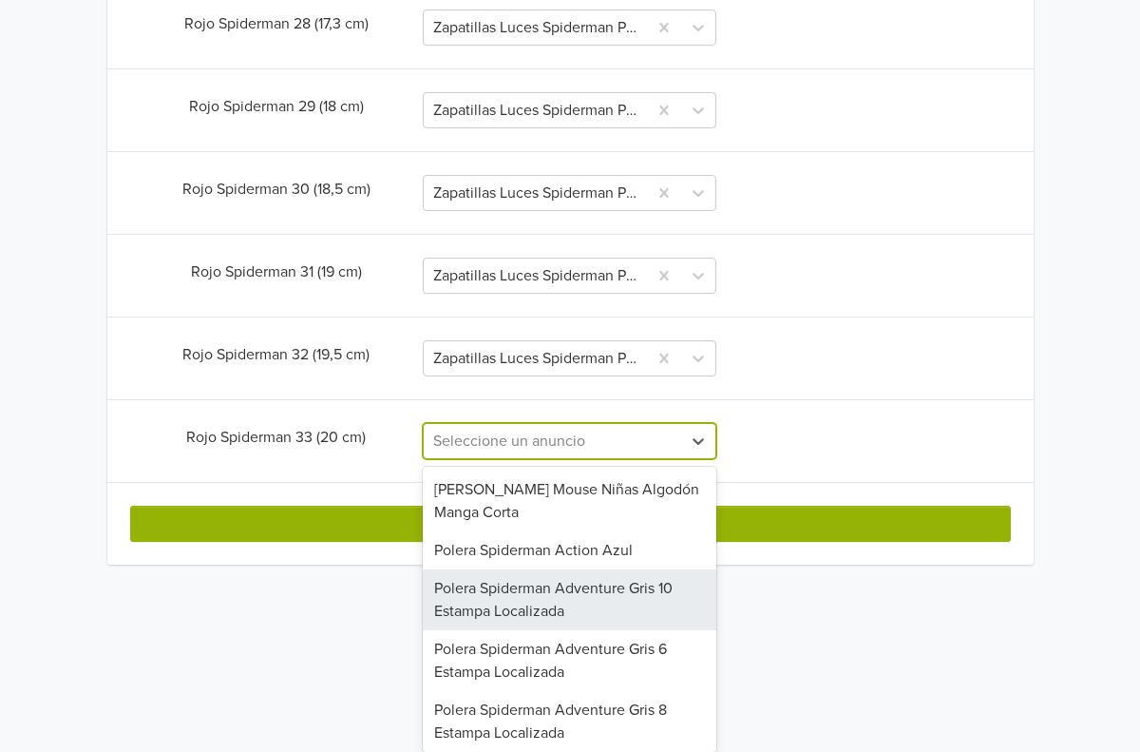
paste input "Zapatillas luces Spiderman Power Rojo"
type input "Zapatillas luces Spiderman Power Rojo"
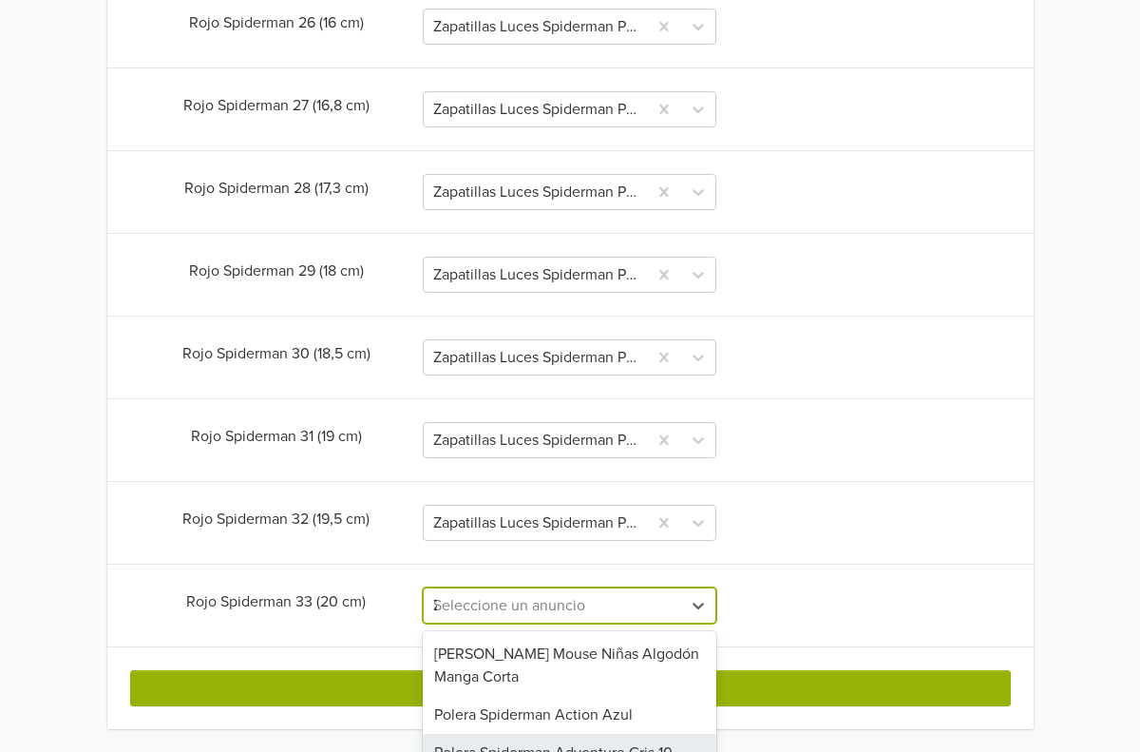
scroll to position [0, 24]
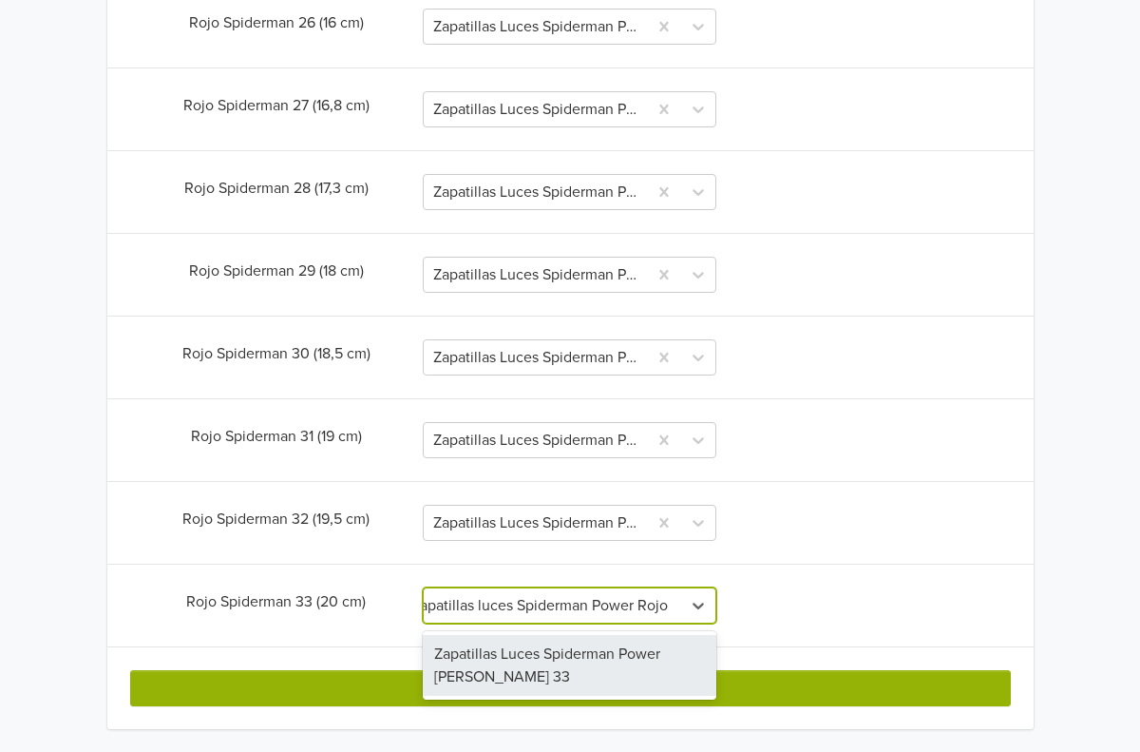
click at [531, 655] on div "Zapatillas Luces Spiderman Power [PERSON_NAME] 33" at bounding box center [570, 665] width 294 height 61
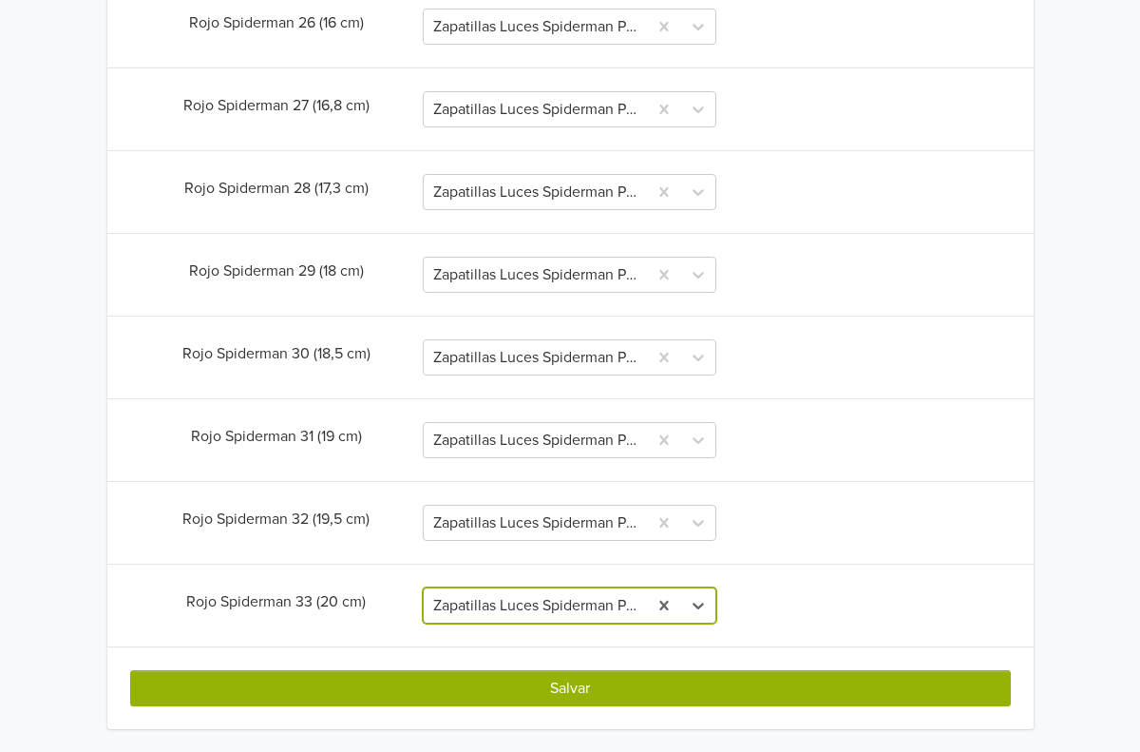
scroll to position [0, 0]
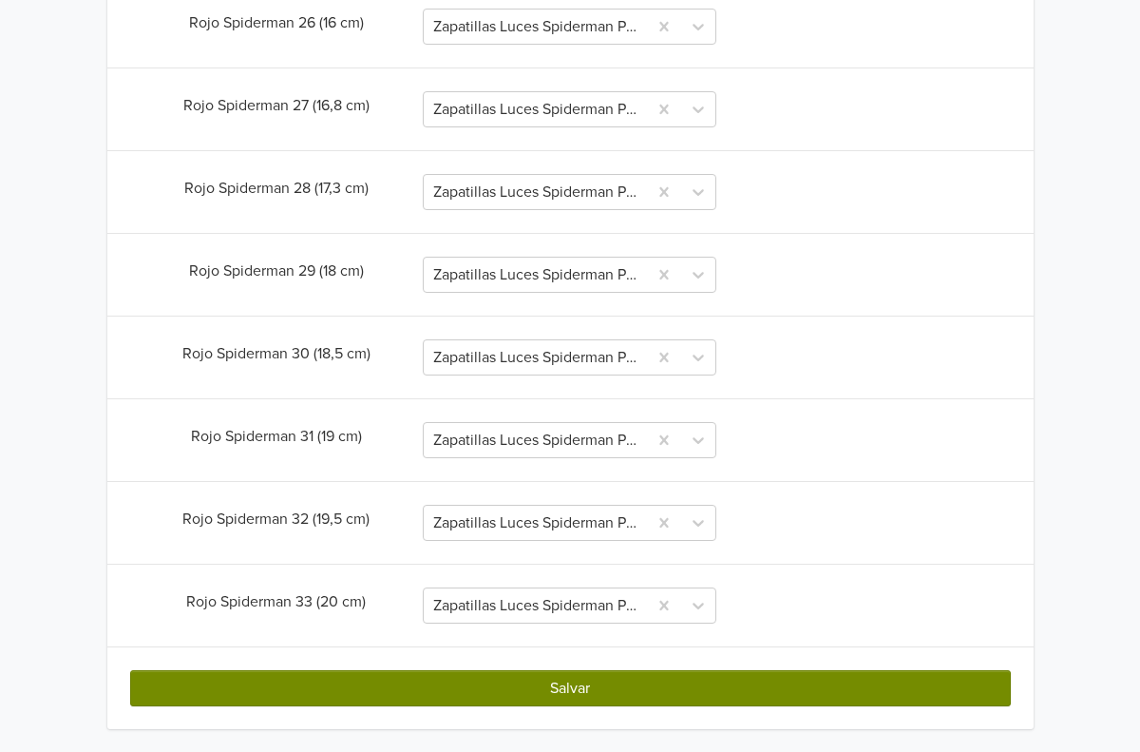
click at [575, 680] on button "Salvar" at bounding box center [570, 688] width 881 height 36
